Goal: Task Accomplishment & Management: Complete application form

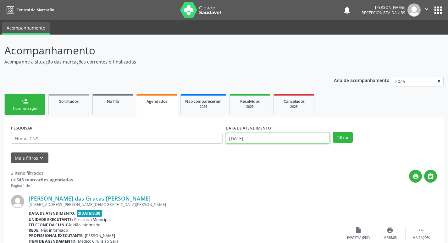
click at [286, 137] on input "29[DATE]" at bounding box center [278, 138] width 104 height 11
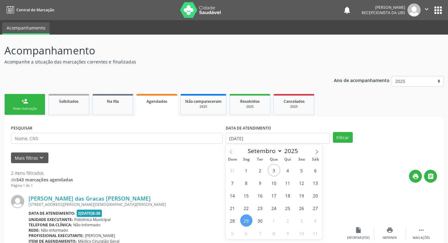
click at [232, 151] on icon at bounding box center [231, 152] width 4 height 4
select select "7"
click at [247, 210] on span "18" at bounding box center [246, 208] width 12 height 12
type input "1[DATE]"
click at [247, 210] on span "18" at bounding box center [246, 208] width 12 height 12
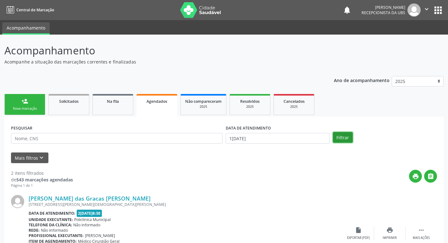
click at [339, 139] on button "Filtrar" at bounding box center [343, 137] width 20 height 11
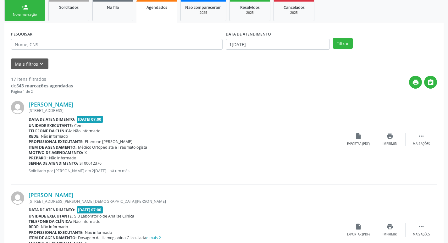
scroll to position [94, 0]
click at [416, 82] on icon "print" at bounding box center [415, 82] width 7 height 7
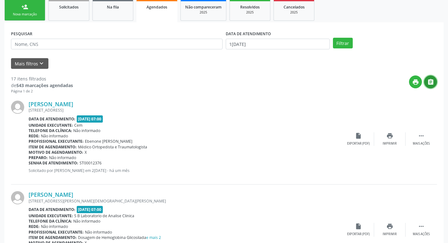
click at [433, 80] on icon "" at bounding box center [430, 82] width 7 height 7
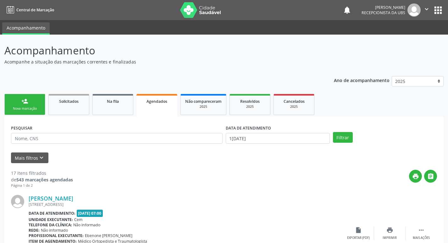
click at [25, 111] on div "Nova marcação" at bounding box center [24, 108] width 31 height 5
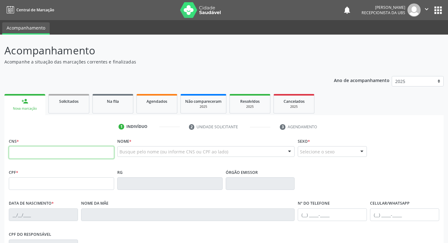
drag, startPoint x: 102, startPoint y: 153, endPoint x: 340, endPoint y: 179, distance: 239.6
click at [102, 153] on input "text" at bounding box center [61, 152] width 105 height 13
type input "706 4091 2295 0583"
type input "007.103.674-14"
type input "1[DATE]"
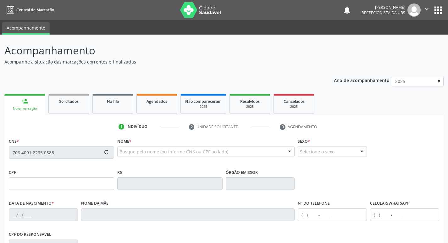
type input "[PERSON_NAME]"
type input "[PHONE_NUMBER]"
type input "398"
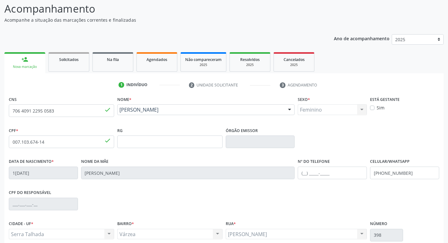
scroll to position [98, 0]
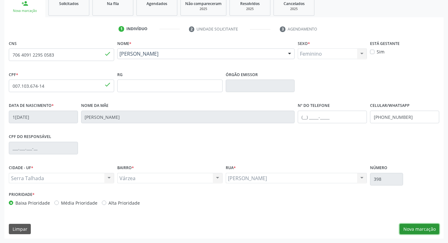
click at [427, 230] on button "Nova marcação" at bounding box center [420, 229] width 40 height 11
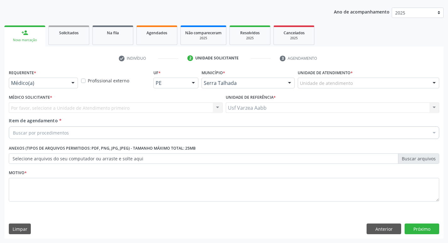
scroll to position [69, 0]
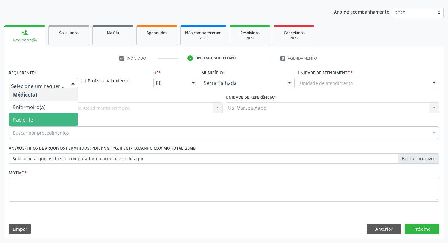
click at [39, 117] on span "Paciente" at bounding box center [43, 120] width 69 height 13
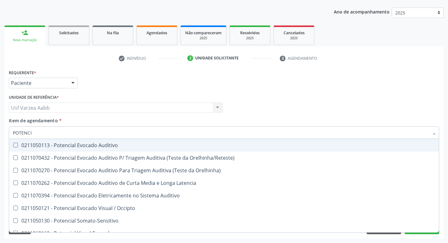
type input "POTENCIA"
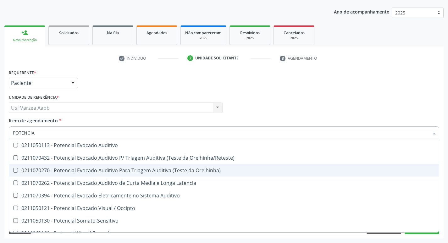
click at [89, 169] on div "0211070270 - Potencial Evocado Auditivo Para Triagem Auditiva (Teste da Orelhin…" at bounding box center [224, 170] width 422 height 5
checkbox Orelhinha\) "true"
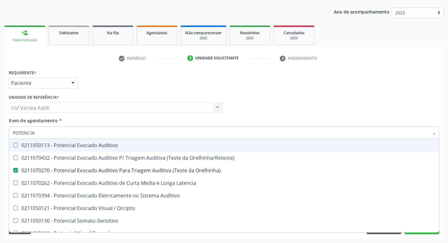
click at [403, 82] on div "Requerente * Paciente Médico(a) Enfermeiro(a) Paciente Nenhum resultado encontr…" at bounding box center [224, 80] width 434 height 25
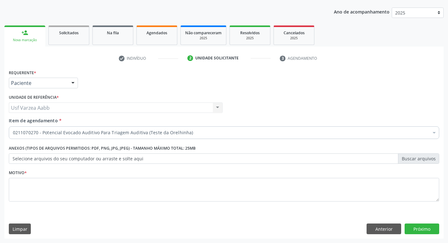
checkbox Orelhinha\) "true"
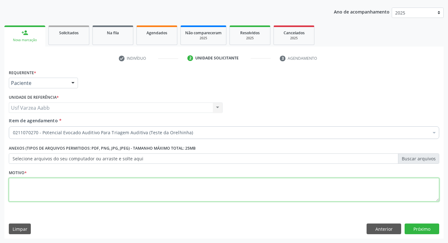
click at [92, 191] on textarea at bounding box center [224, 190] width 430 height 24
type textarea "X"
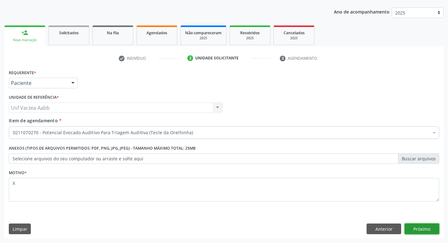
click at [417, 226] on button "Próximo" at bounding box center [422, 229] width 35 height 11
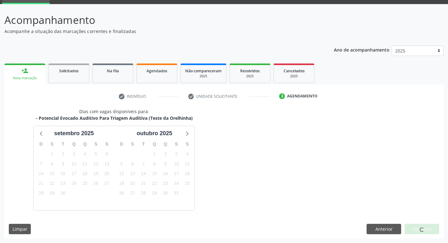
scroll to position [49, 0]
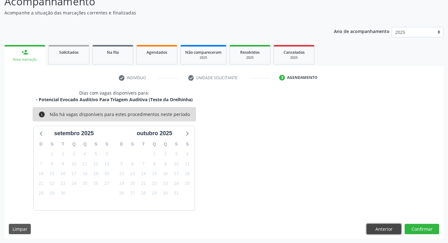
click at [393, 229] on button "Anterior" at bounding box center [384, 229] width 35 height 11
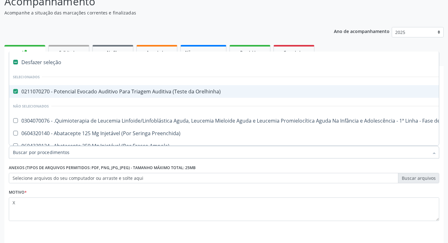
click at [147, 85] on li "Selecionados" at bounding box center [257, 77] width 497 height 17
click at [147, 90] on div "0211070270 - Potencial Evocado Auditivo Para Triagem Auditiva (Teste da Orelhin…" at bounding box center [258, 91] width 490 height 5
checkbox Orelhinha\) "false"
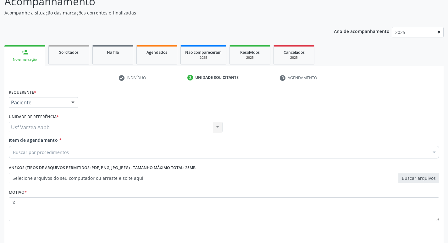
scroll to position [0, 0]
click at [78, 150] on div "Buscar por procedimentos" at bounding box center [224, 152] width 430 height 13
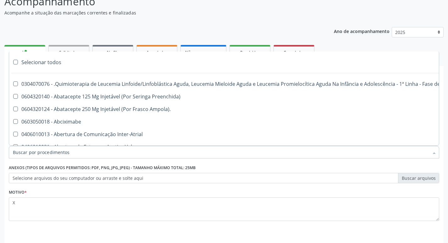
paste input "99804-5426"
type input "99804-5426"
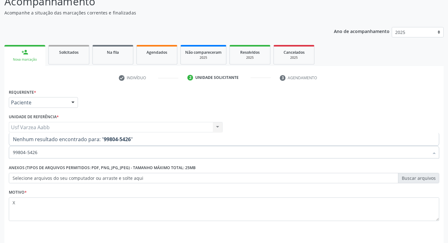
click at [62, 153] on input "99804-5426" at bounding box center [221, 152] width 416 height 13
click at [137, 150] on div "Buscar por procedimentos" at bounding box center [224, 152] width 430 height 13
click at [70, 154] on div "Buscar por procedimentos" at bounding box center [224, 152] width 430 height 13
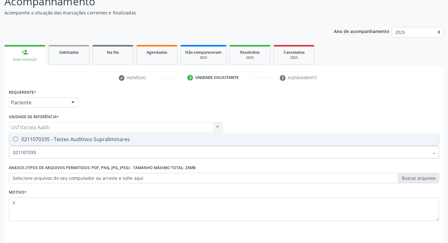
type input "0211070335"
click at [67, 140] on div "0211070335 - Testes Auditivos Supraliminares" at bounding box center [224, 139] width 422 height 5
checkbox Supraliminares "true"
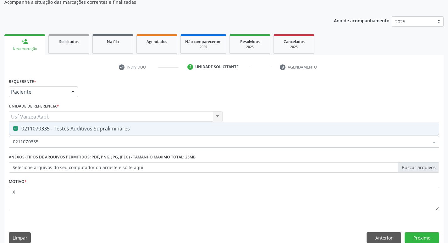
scroll to position [69, 0]
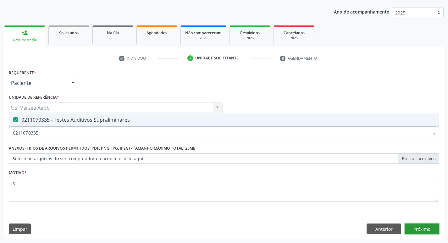
click at [411, 225] on button "Próximo" at bounding box center [422, 229] width 35 height 11
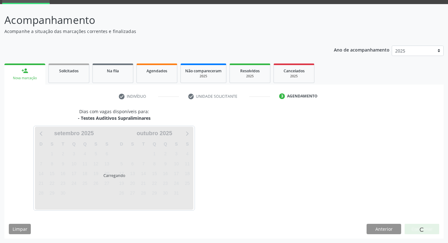
scroll to position [30, 0]
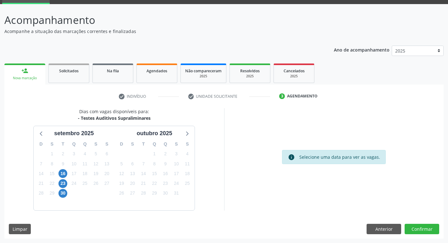
click at [69, 175] on div "17" at bounding box center [74, 174] width 11 height 10
click at [64, 172] on span "16" at bounding box center [62, 173] width 9 height 9
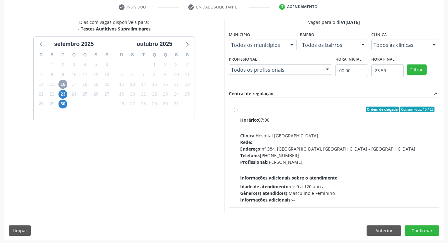
scroll to position [121, 0]
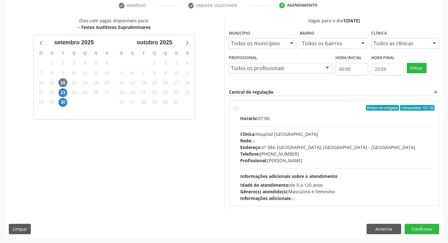
click at [240, 108] on label "Ordem de chegada Consumidos: 10 / 25 Horário: 07:00 Clínica: Hospital [GEOGRAPH…" at bounding box center [337, 153] width 195 height 97
click at [235, 108] on input "Ordem de chegada Consumidos: 10 / 25 Horário: 07:00 Clínica: Hospital [GEOGRAPH…" at bounding box center [236, 108] width 4 height 6
radio input "true"
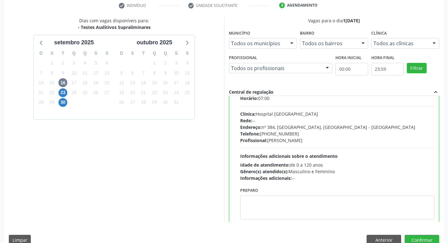
scroll to position [31, 0]
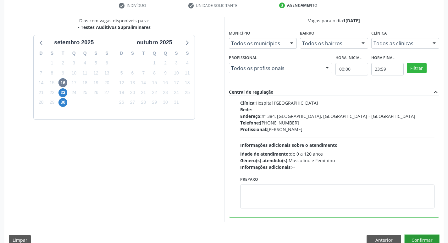
click at [422, 240] on button "Confirmar" at bounding box center [422, 240] width 35 height 11
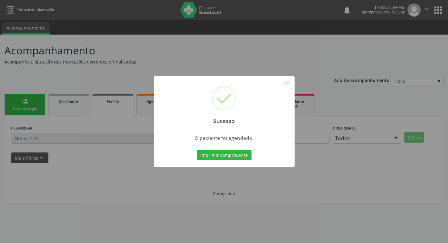
scroll to position [0, 0]
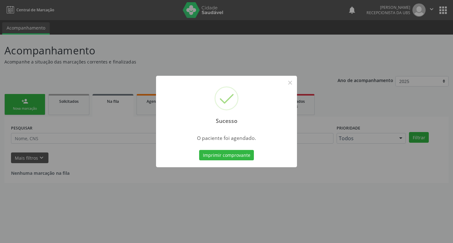
click at [207, 145] on div "Sucesso × O paciente foi agendado. Imprimir comprovante Cancel" at bounding box center [226, 122] width 141 height 92
click at [213, 156] on button "Imprimir comprovante" at bounding box center [226, 155] width 55 height 11
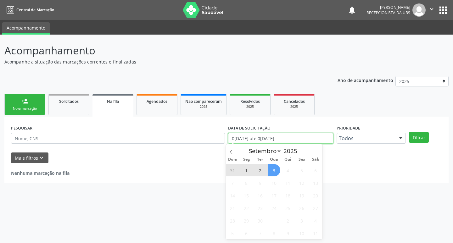
click at [299, 141] on input "0[DATE] até 0[DATE]" at bounding box center [280, 138] width 105 height 11
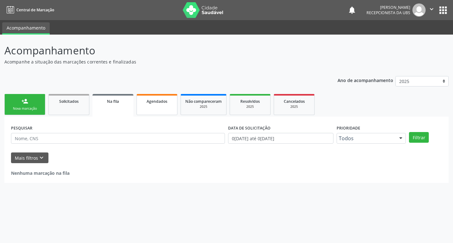
click at [159, 106] on link "Agendados" at bounding box center [156, 104] width 41 height 21
select select "8"
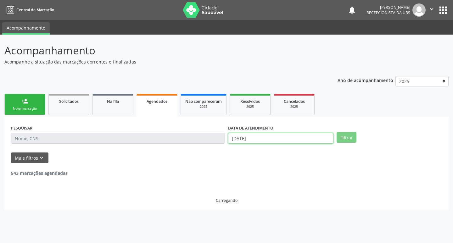
click at [266, 139] on input "[DATE]" at bounding box center [280, 138] width 105 height 11
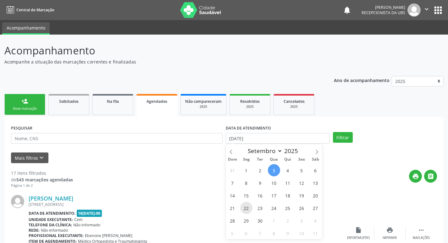
click at [250, 208] on span "22" at bounding box center [246, 208] width 12 height 12
type input "22/09/2025"
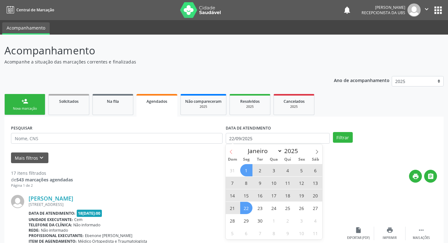
click at [231, 151] on icon at bounding box center [231, 152] width 2 height 4
select select "7"
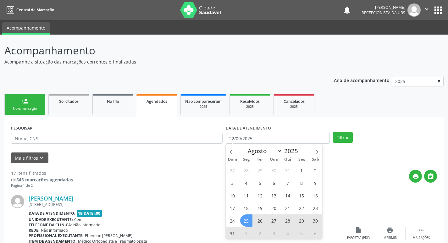
click at [246, 221] on span "25" at bounding box center [246, 220] width 12 height 12
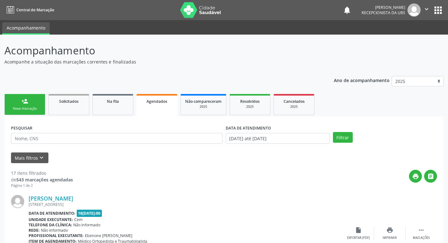
click at [246, 221] on div "Unidade executante: Cem" at bounding box center [186, 219] width 314 height 5
click at [258, 141] on input "[DATE] até [DATE]" at bounding box center [278, 138] width 104 height 11
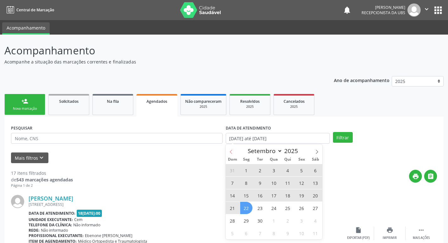
click at [230, 152] on icon at bounding box center [231, 152] width 2 height 4
select select "7"
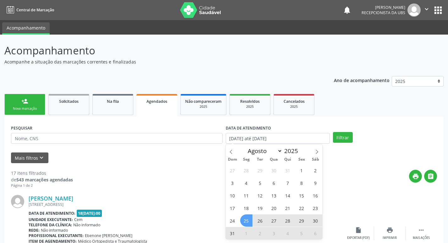
click at [250, 218] on span "25" at bounding box center [246, 220] width 12 height 12
type input "2[DATE]"
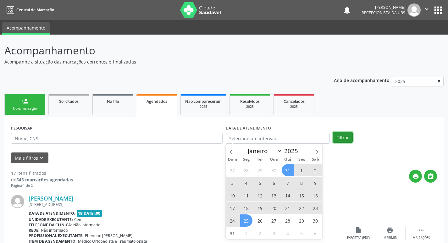
click at [341, 139] on button "Filtrar" at bounding box center [343, 137] width 20 height 11
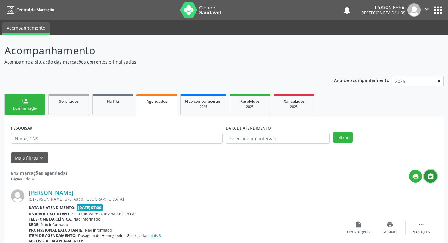
click at [432, 174] on icon "" at bounding box center [430, 176] width 7 height 7
click at [252, 133] on label "DATA DE ATENDIMENTO" at bounding box center [248, 128] width 45 height 10
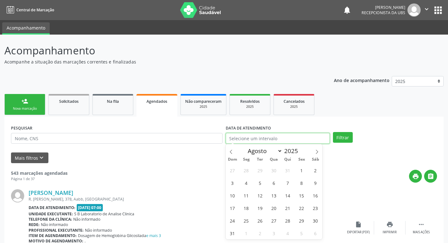
click at [253, 136] on input "text" at bounding box center [278, 138] width 104 height 11
click at [246, 219] on span "25" at bounding box center [246, 220] width 12 height 12
type input "2[DATE]"
click at [246, 219] on span "25" at bounding box center [246, 220] width 12 height 12
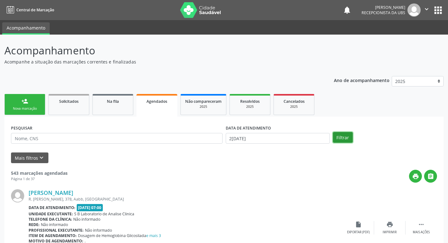
click at [338, 142] on button "Filtrar" at bounding box center [343, 137] width 20 height 11
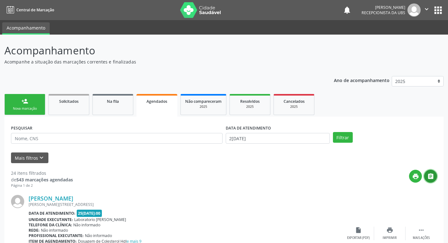
click at [434, 175] on icon "" at bounding box center [430, 176] width 7 height 7
